Goal: Information Seeking & Learning: Learn about a topic

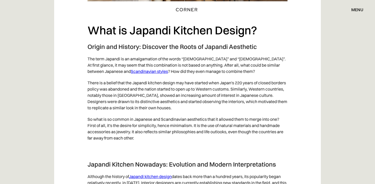
scroll to position [538, 0]
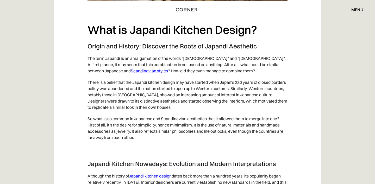
click at [131, 71] on link "Scandinavian styles" at bounding box center [149, 70] width 37 height 5
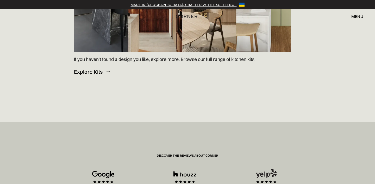
scroll to position [873, 0]
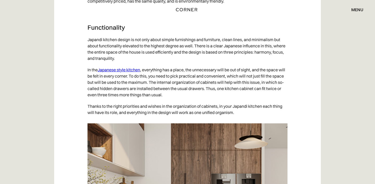
scroll to position [1101, 0]
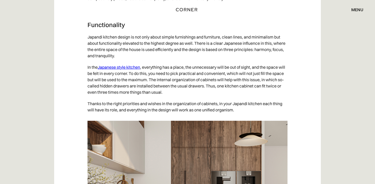
click at [120, 76] on p "In the Japanese style kitchen , everything has a place, the unnecessary will be…" at bounding box center [188, 80] width 200 height 36
click at [120, 70] on link "Japanese style kitchen" at bounding box center [119, 67] width 42 height 5
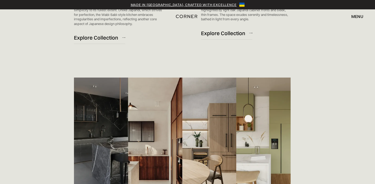
scroll to position [615, 0]
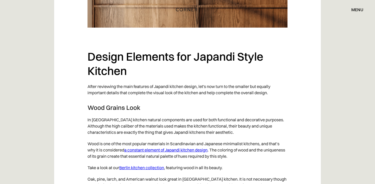
scroll to position [1692, 0]
